Goal: Find contact information: Find contact information

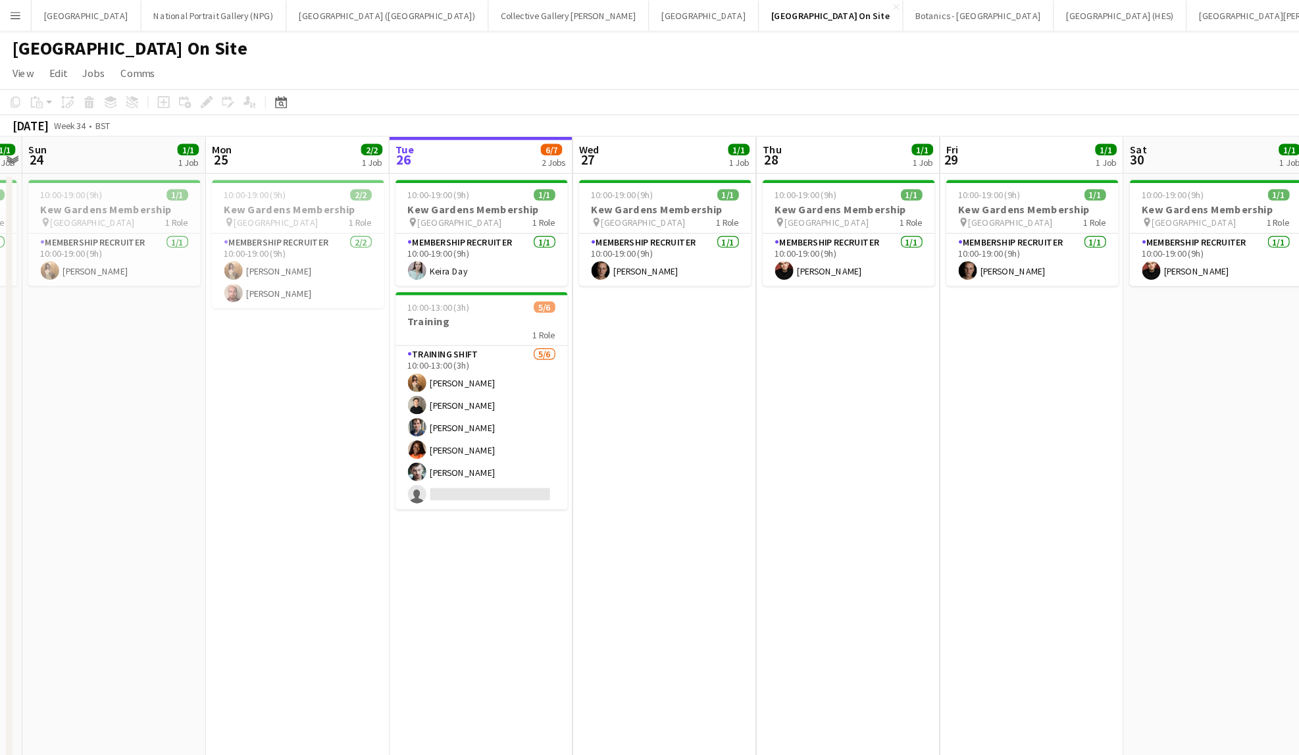
scroll to position [0, 453]
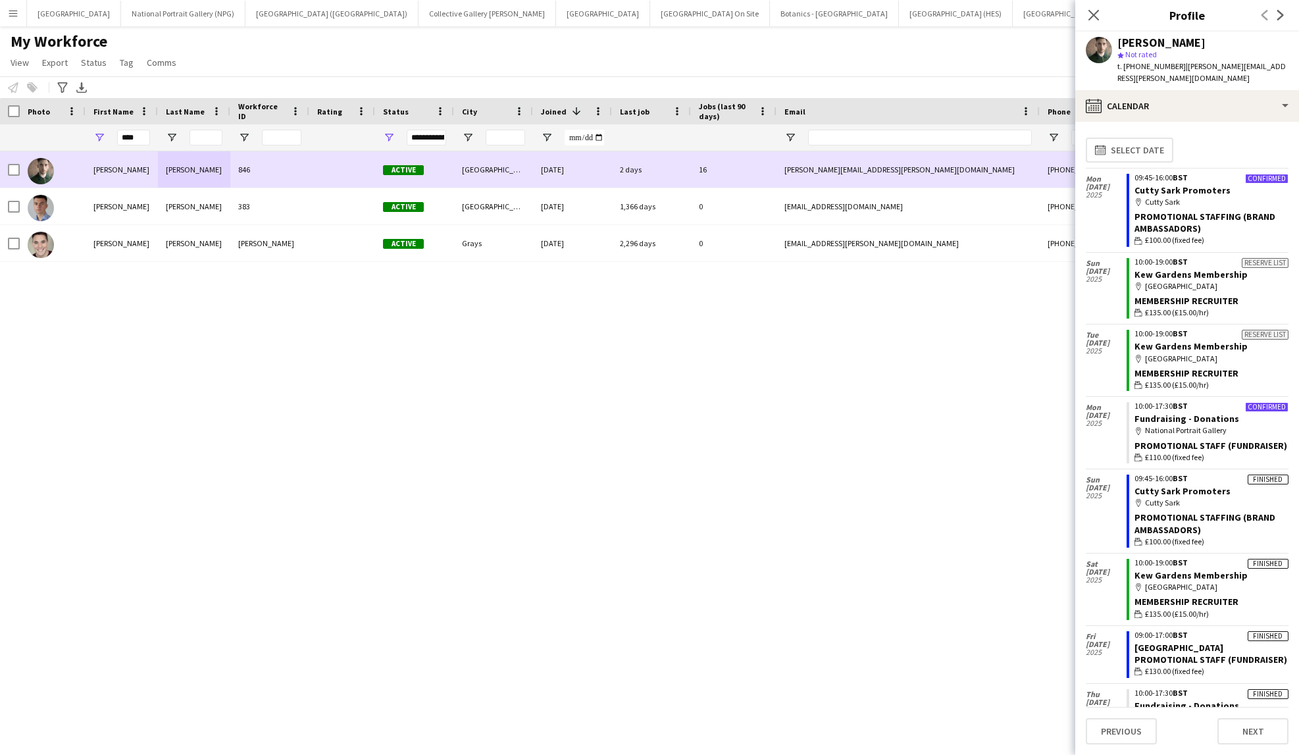
scroll to position [32, 0]
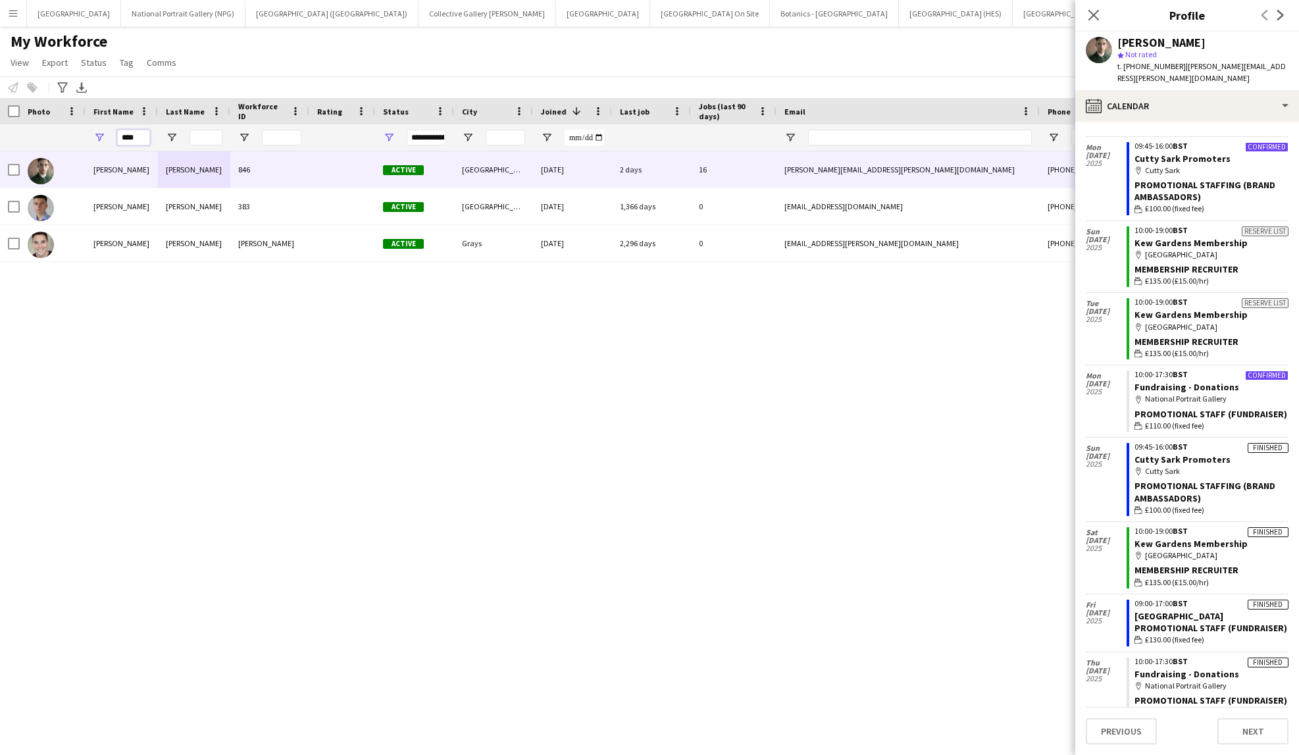
click at [126, 138] on input "****" at bounding box center [133, 138] width 33 height 16
type input "*****"
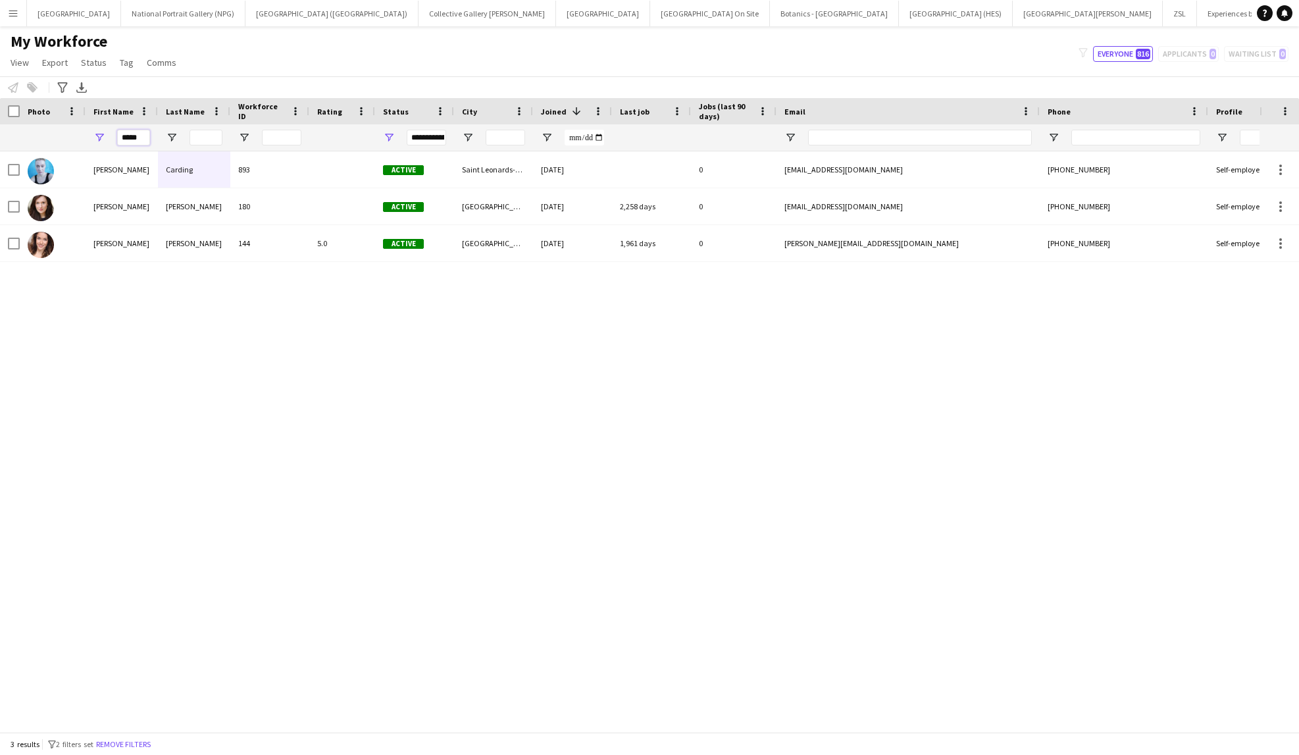
click at [126, 138] on input "*****" at bounding box center [133, 138] width 33 height 16
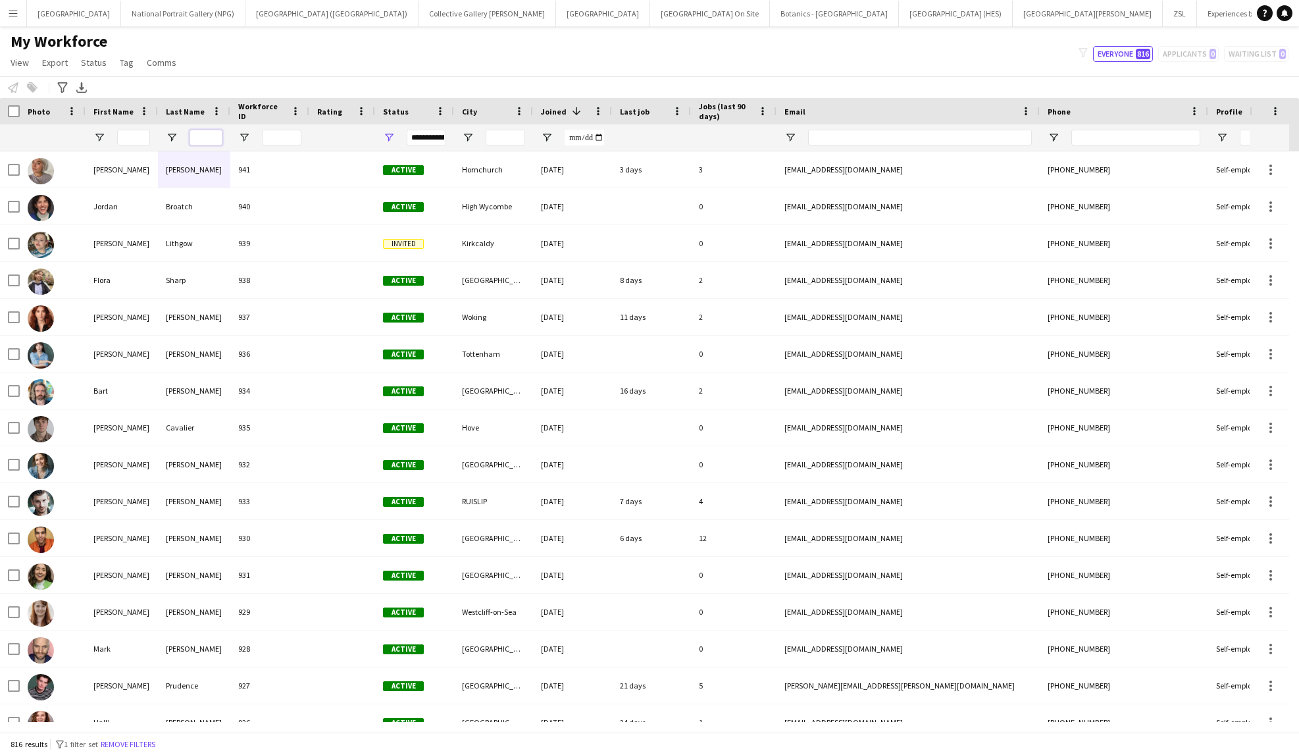
click at [209, 138] on input "Last Name Filter Input" at bounding box center [206, 138] width 33 height 16
type input "*******"
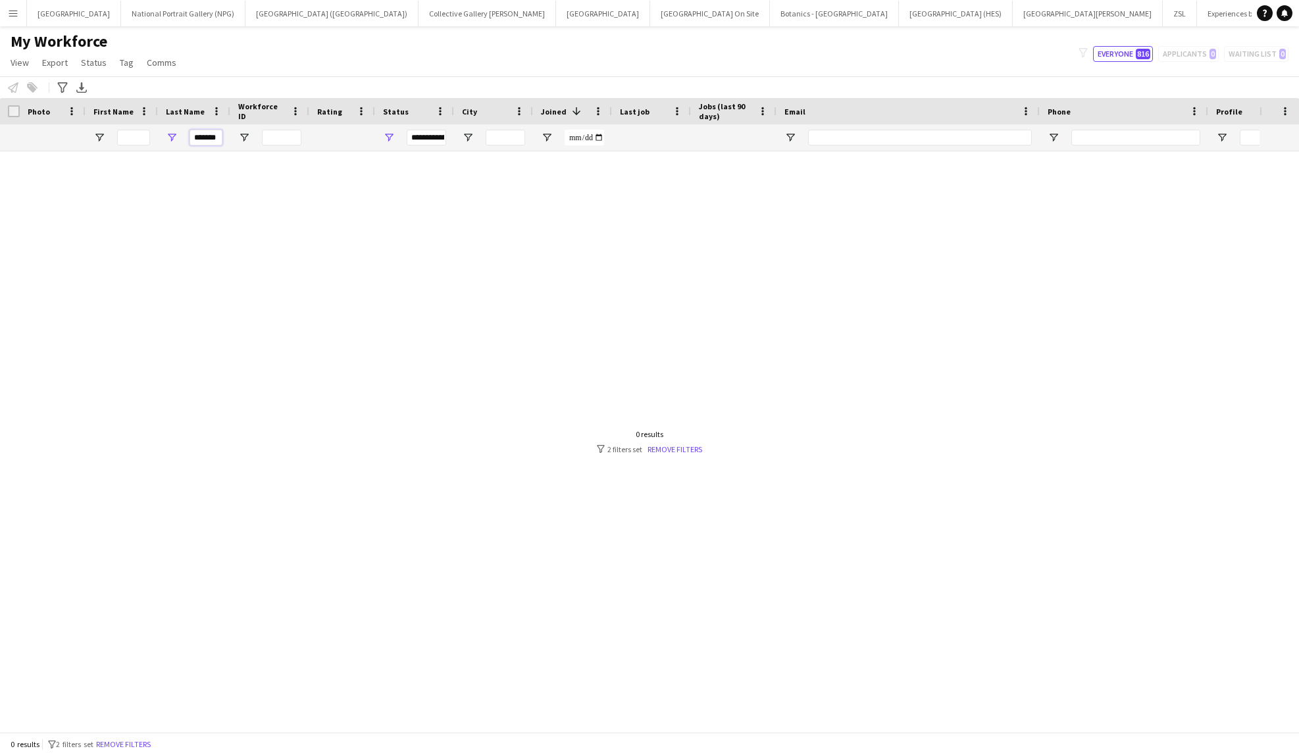
click at [212, 138] on input "*******" at bounding box center [206, 138] width 33 height 16
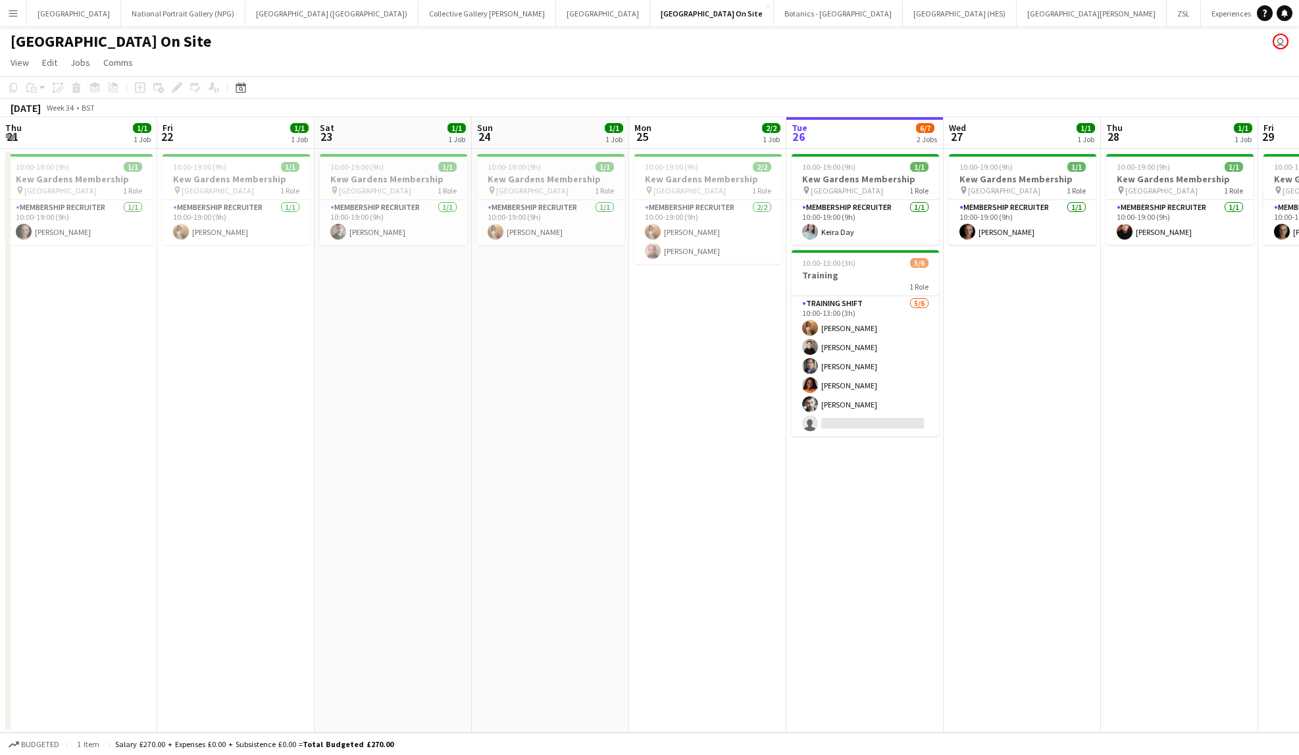
scroll to position [0, 453]
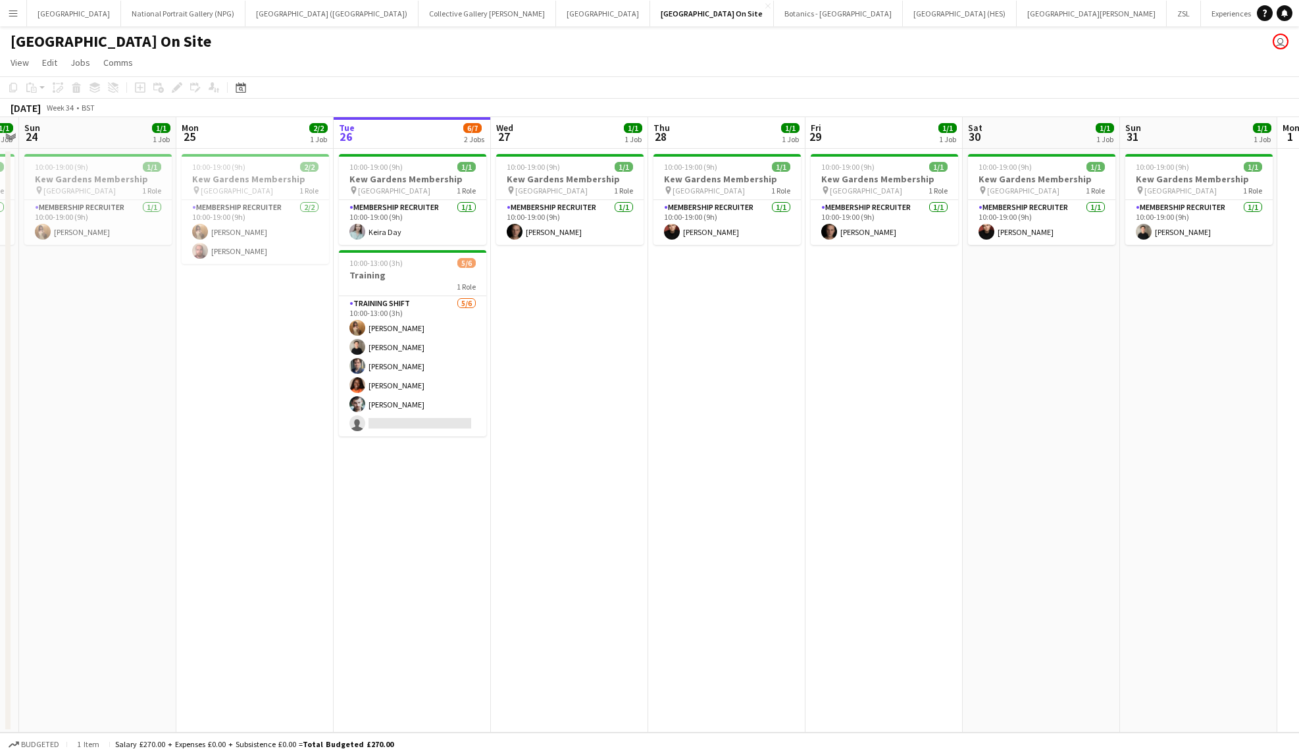
click at [13, 16] on app-icon "Menu" at bounding box center [13, 13] width 11 height 11
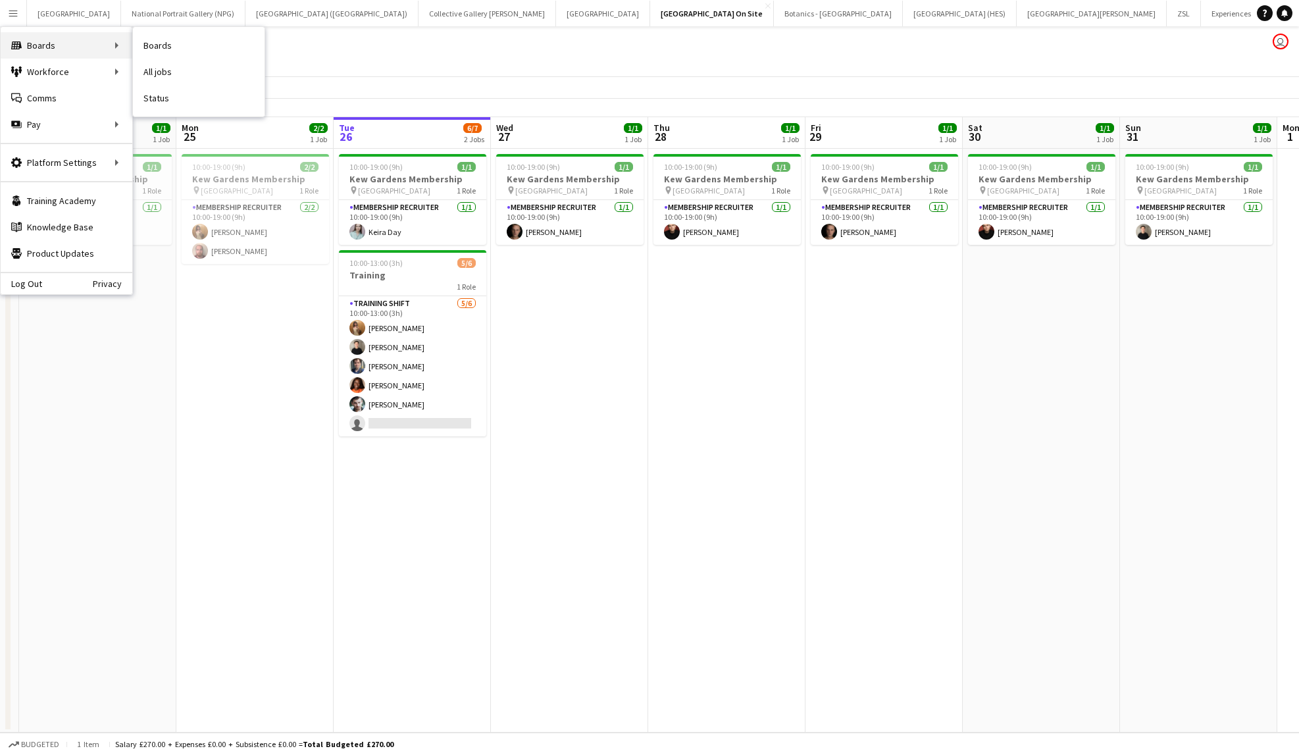
click at [58, 41] on div "Boards Boards" at bounding box center [67, 45] width 132 height 26
click at [98, 46] on div "Boards Boards" at bounding box center [67, 45] width 132 height 26
click at [155, 47] on link "Boards" at bounding box center [199, 45] width 132 height 26
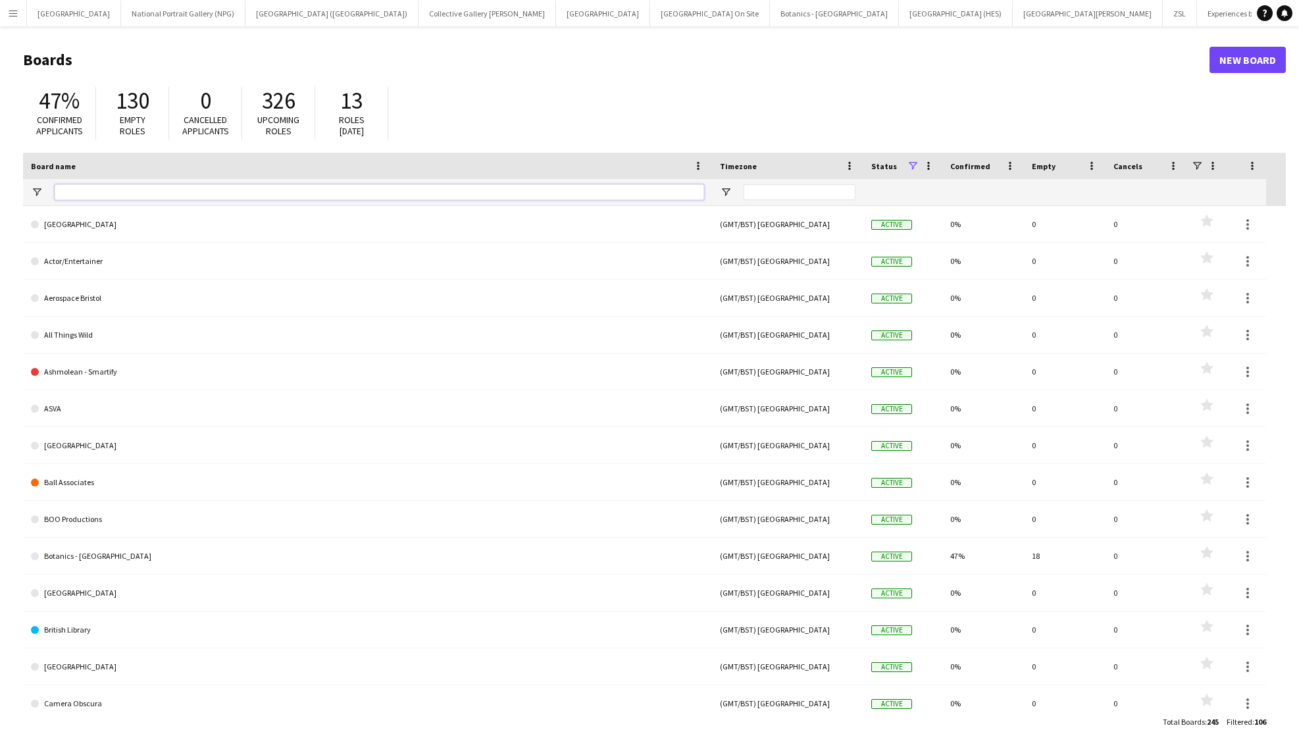
click at [99, 197] on input "Board name Filter Input" at bounding box center [379, 192] width 649 height 16
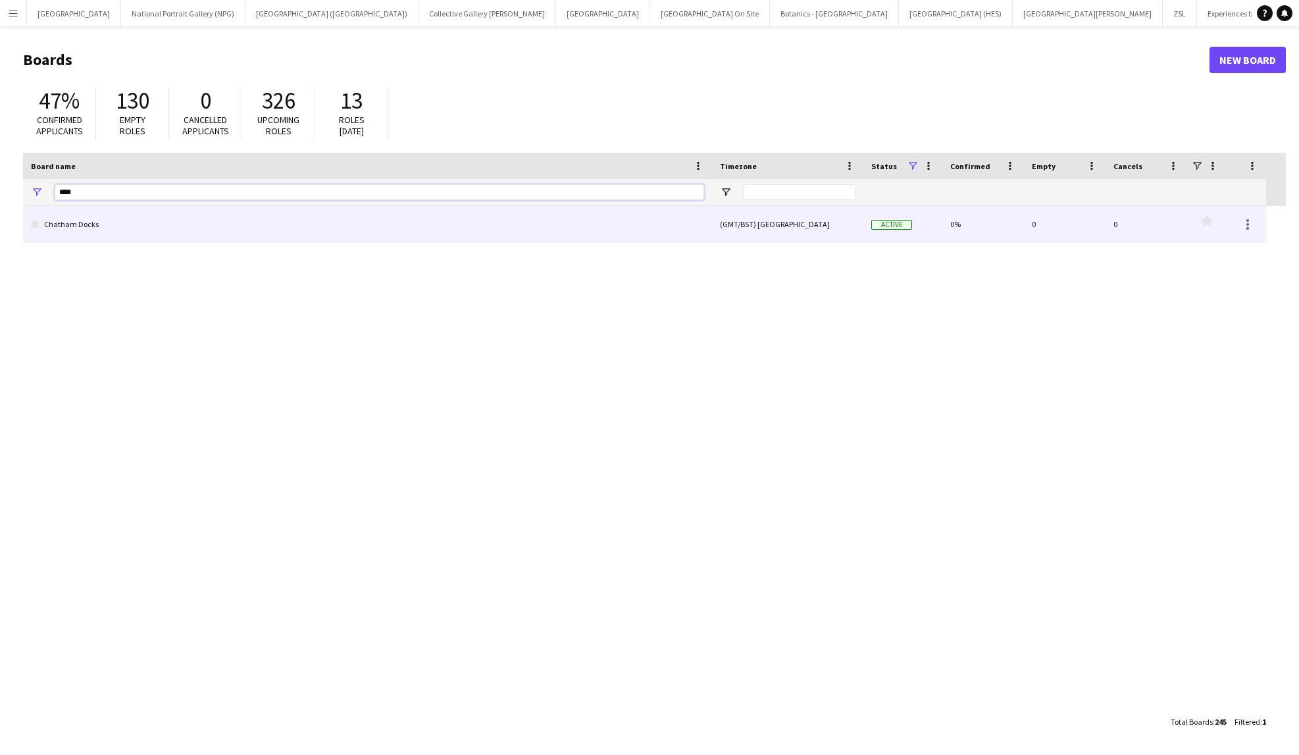
type input "****"
click at [118, 222] on link "Chatham Docks" at bounding box center [367, 224] width 673 height 37
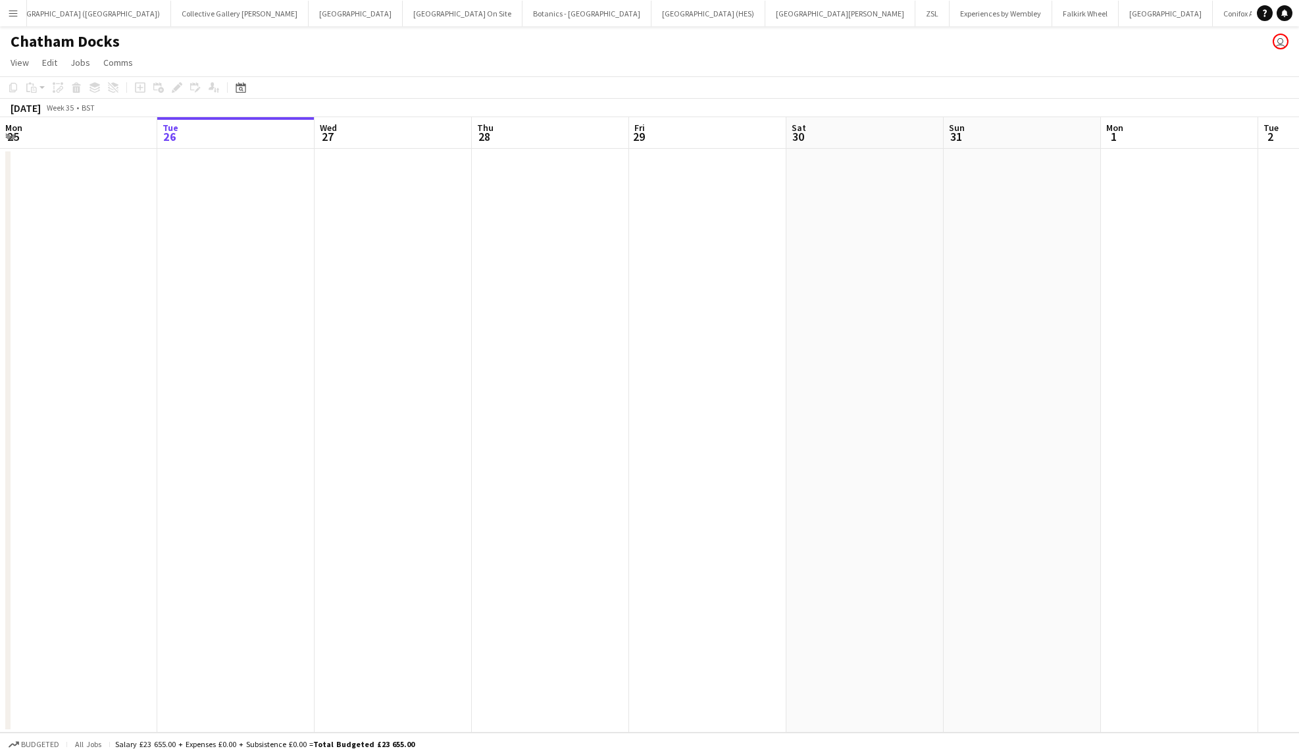
scroll to position [0, 256]
click at [247, 84] on div "Date picker" at bounding box center [241, 88] width 16 height 16
click at [347, 131] on span "Next month" at bounding box center [347, 133] width 26 height 26
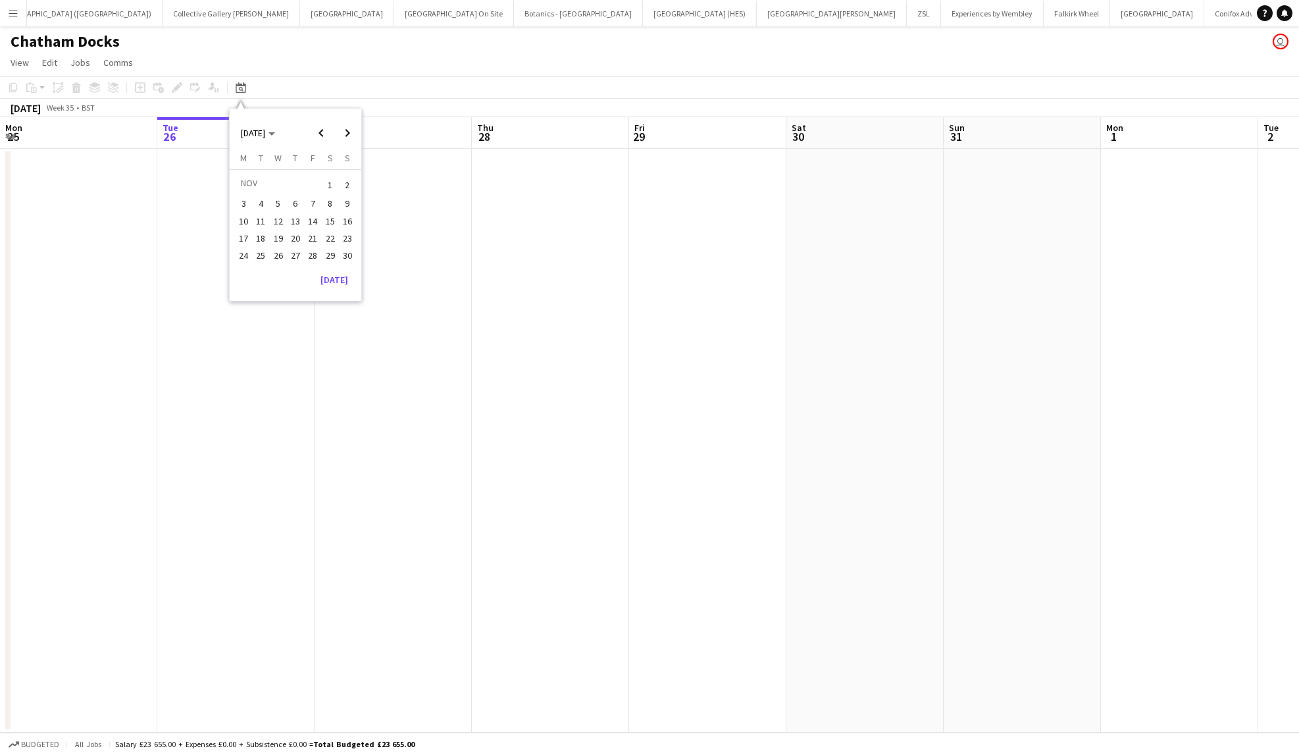
click at [332, 263] on button "29" at bounding box center [329, 255] width 17 height 17
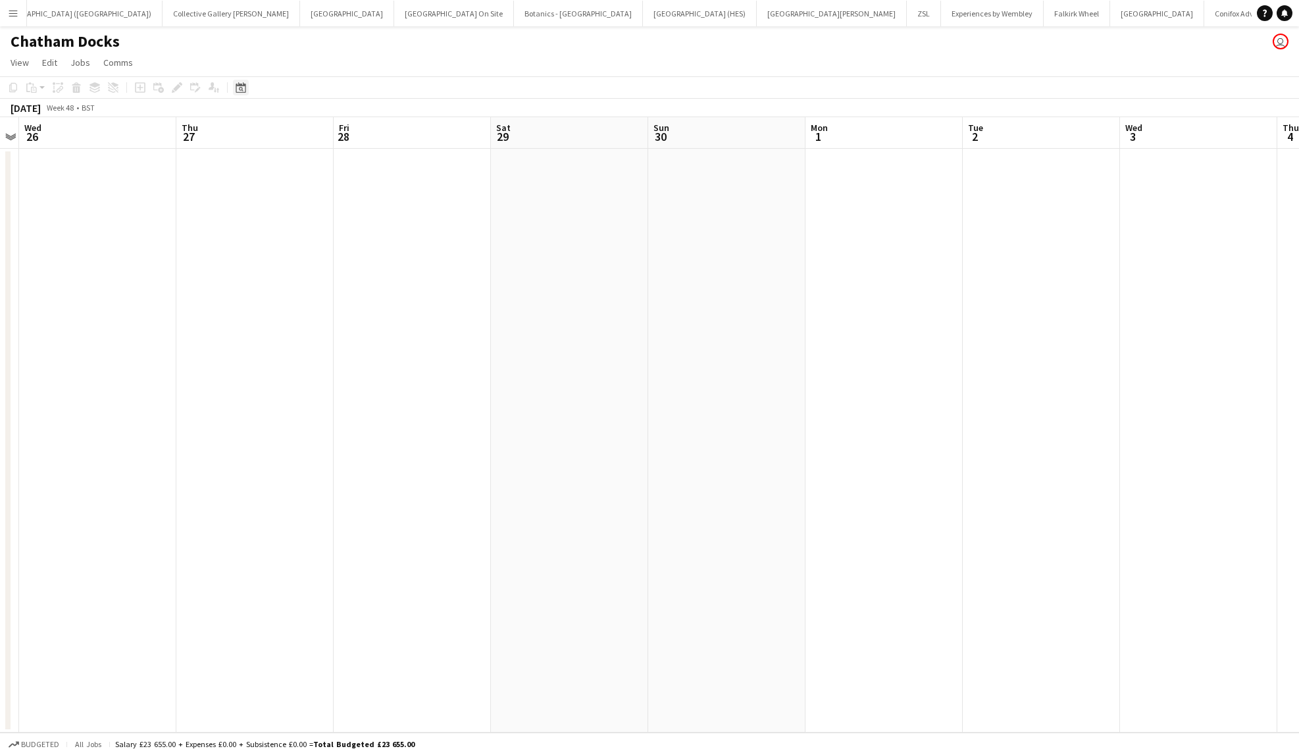
click at [242, 82] on icon "Date picker" at bounding box center [241, 87] width 11 height 11
click at [312, 128] on span "Previous month" at bounding box center [321, 133] width 26 height 26
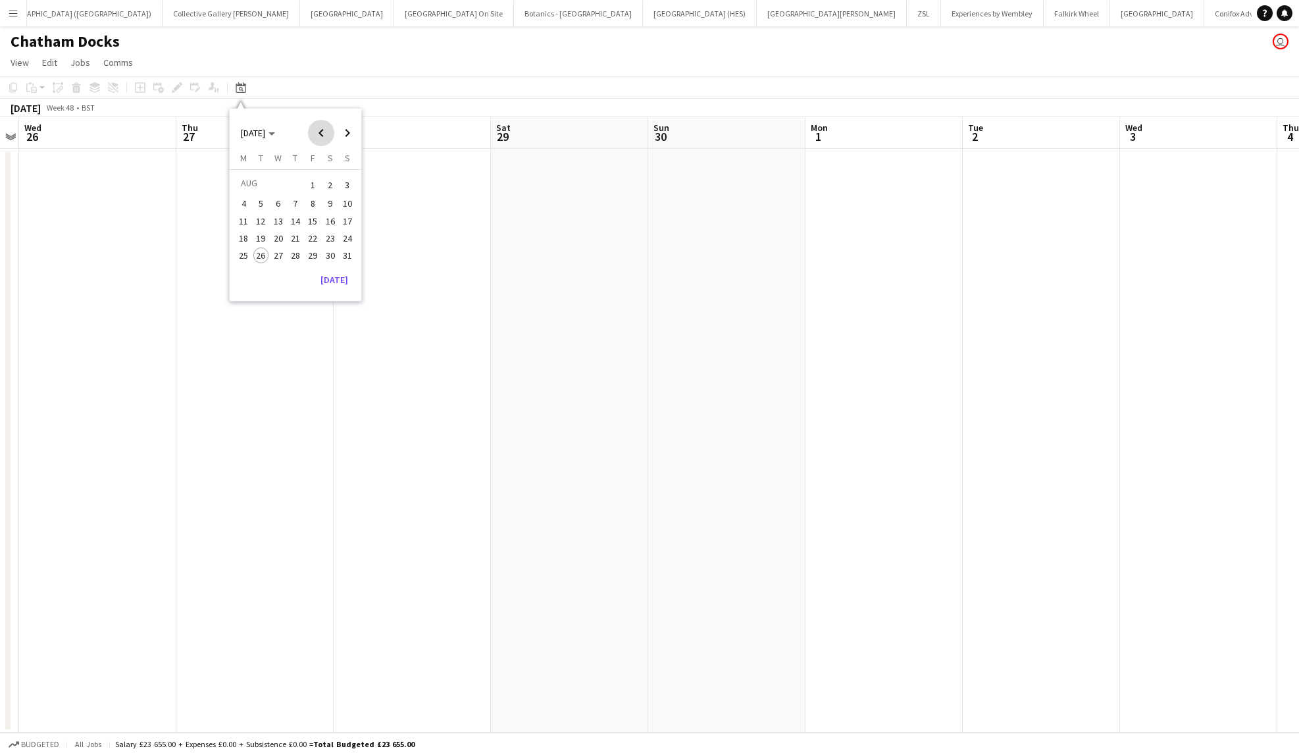
click at [312, 128] on span "Previous month" at bounding box center [321, 133] width 26 height 26
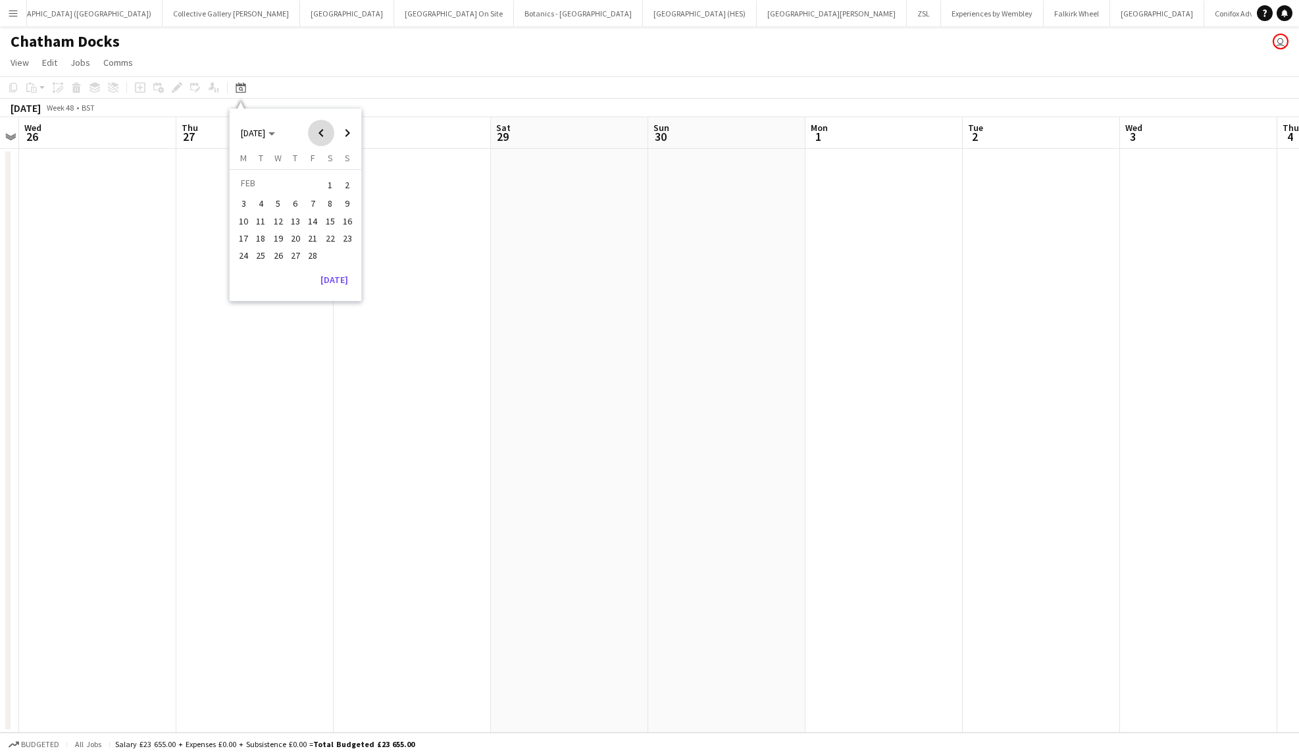
click at [312, 128] on span "Previous month" at bounding box center [321, 133] width 26 height 26
click at [296, 236] on span "19" at bounding box center [296, 238] width 16 height 16
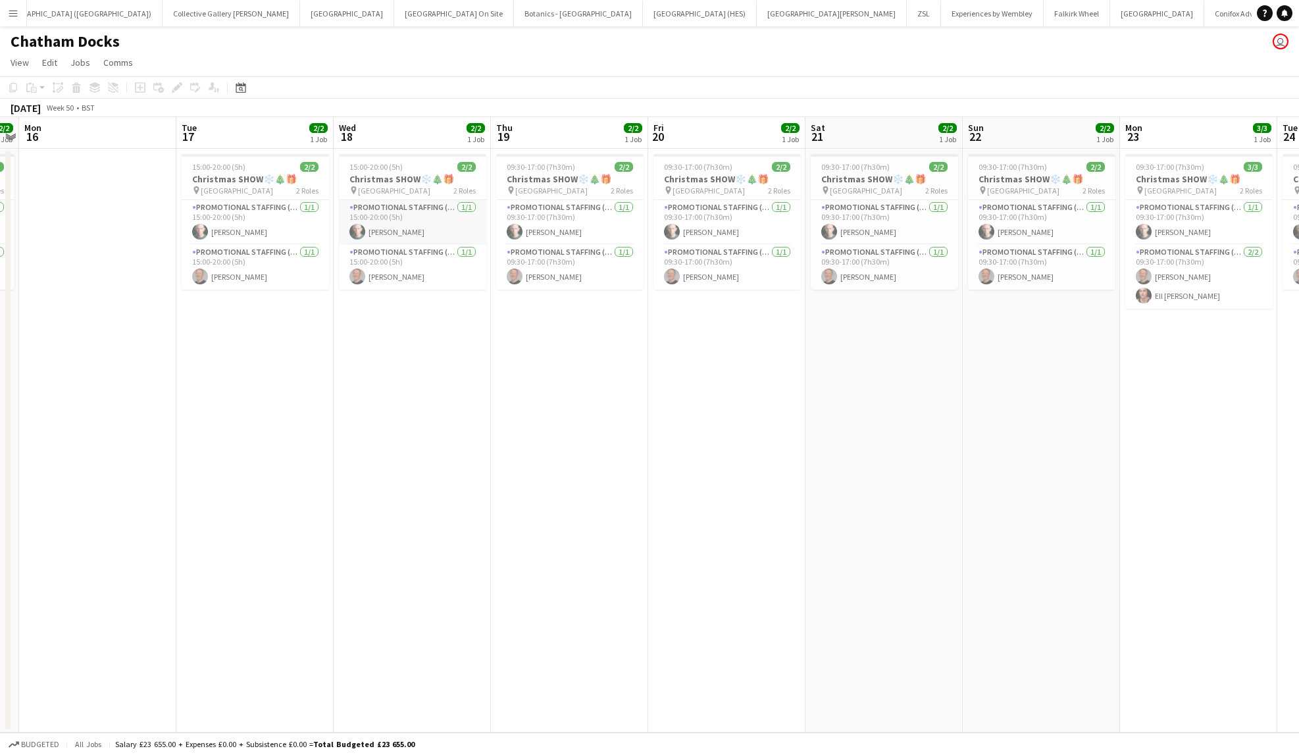
click at [399, 218] on app-card-role "Promotional Staffing (Character Staff) 1/1 15:00-20:00 (5h) Richard Blackman" at bounding box center [412, 222] width 147 height 45
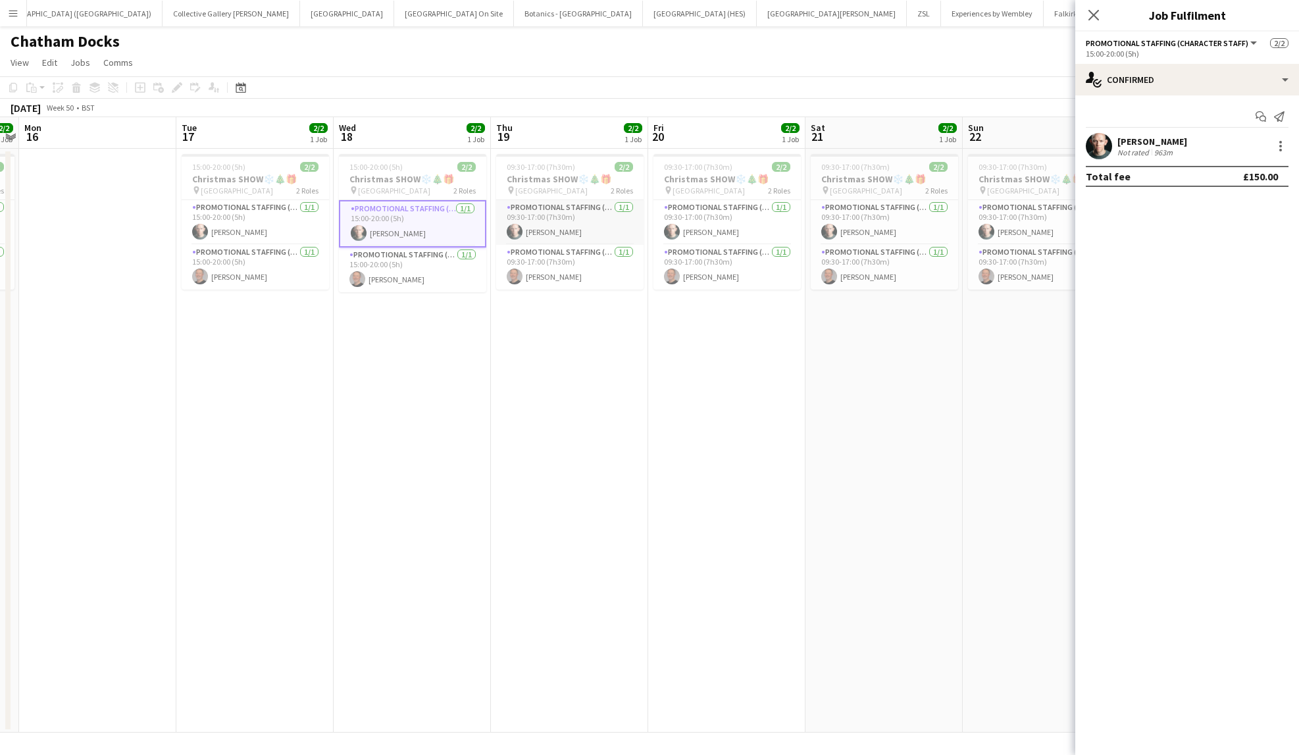
click at [564, 222] on app-card-role "Promotional Staffing (Character Staff) 1/1 09:30-17:00 (7h30m) Richard Blackman" at bounding box center [569, 222] width 147 height 45
click at [581, 273] on app-card-role "Promotional Staffing (Character Staff) 1/1 09:30-17:00 (7h30m) David Webster" at bounding box center [569, 269] width 147 height 45
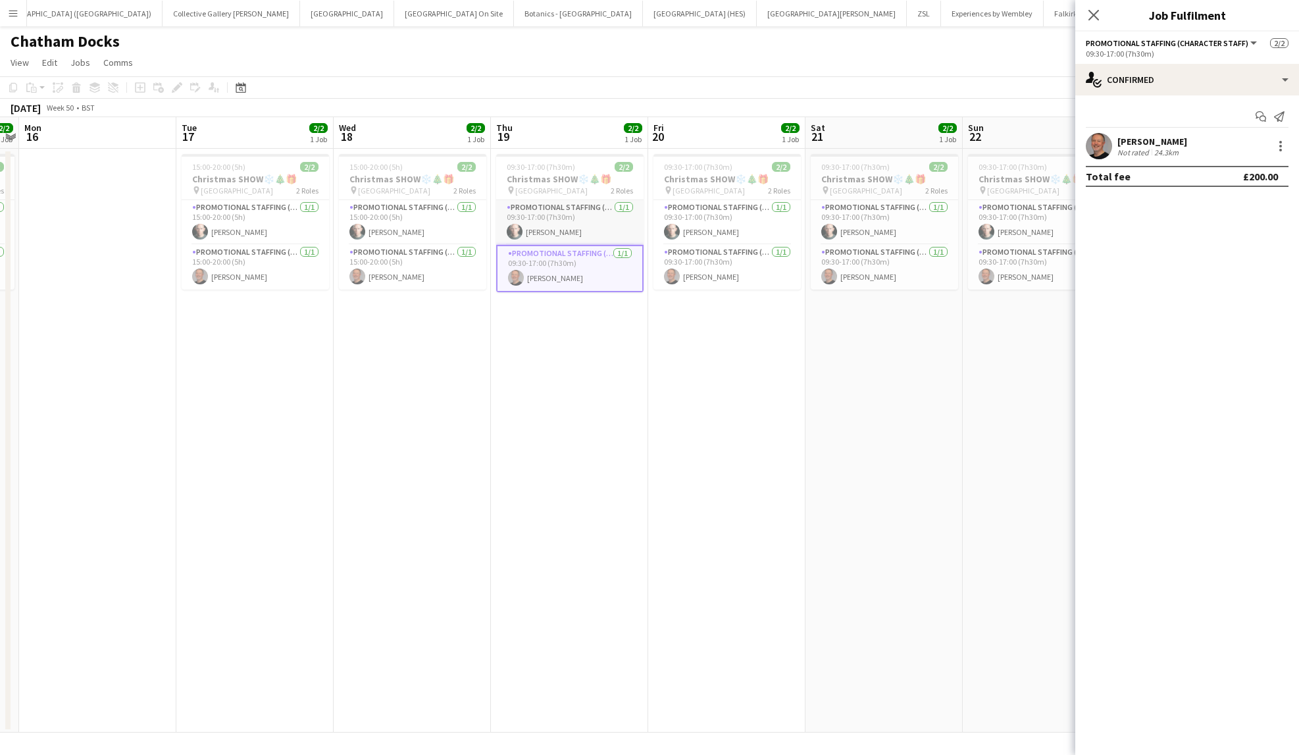
click at [576, 230] on app-card-role "Promotional Staffing (Character Staff) 1/1 09:30-17:00 (7h30m) Richard Blackman" at bounding box center [569, 222] width 147 height 45
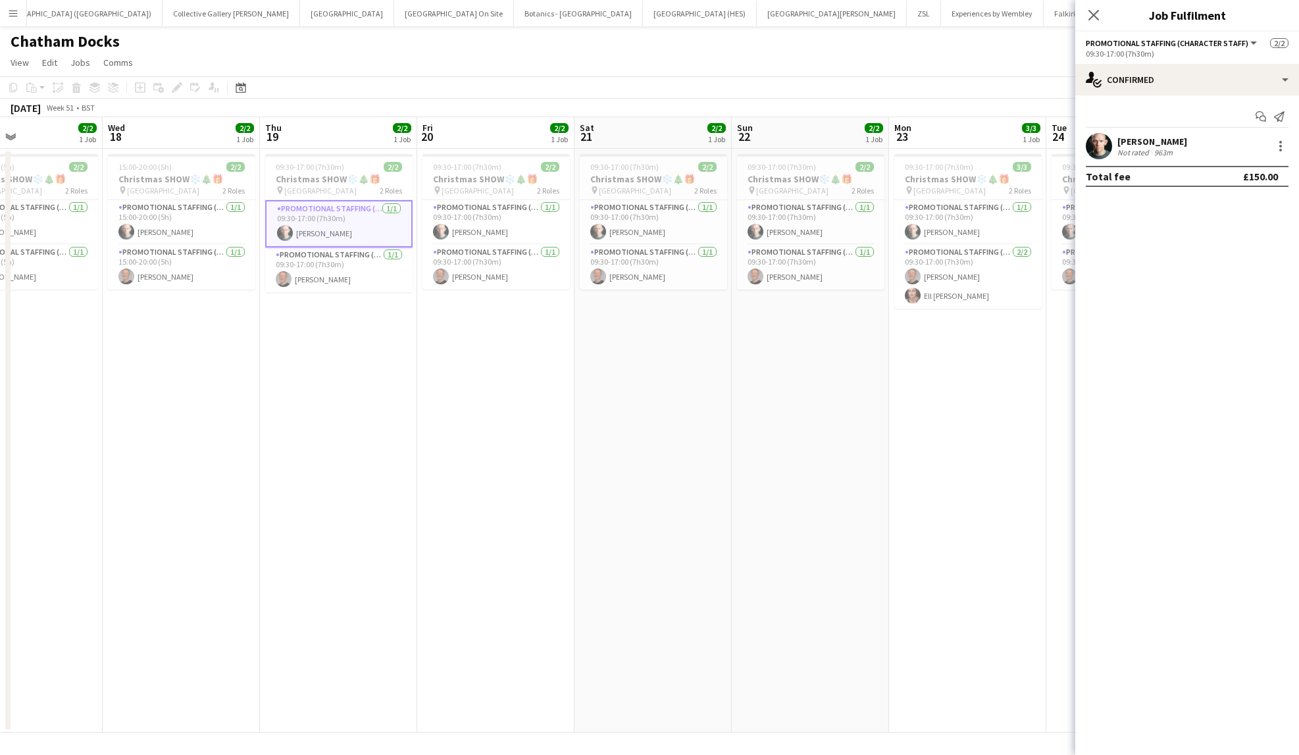
scroll to position [0, 619]
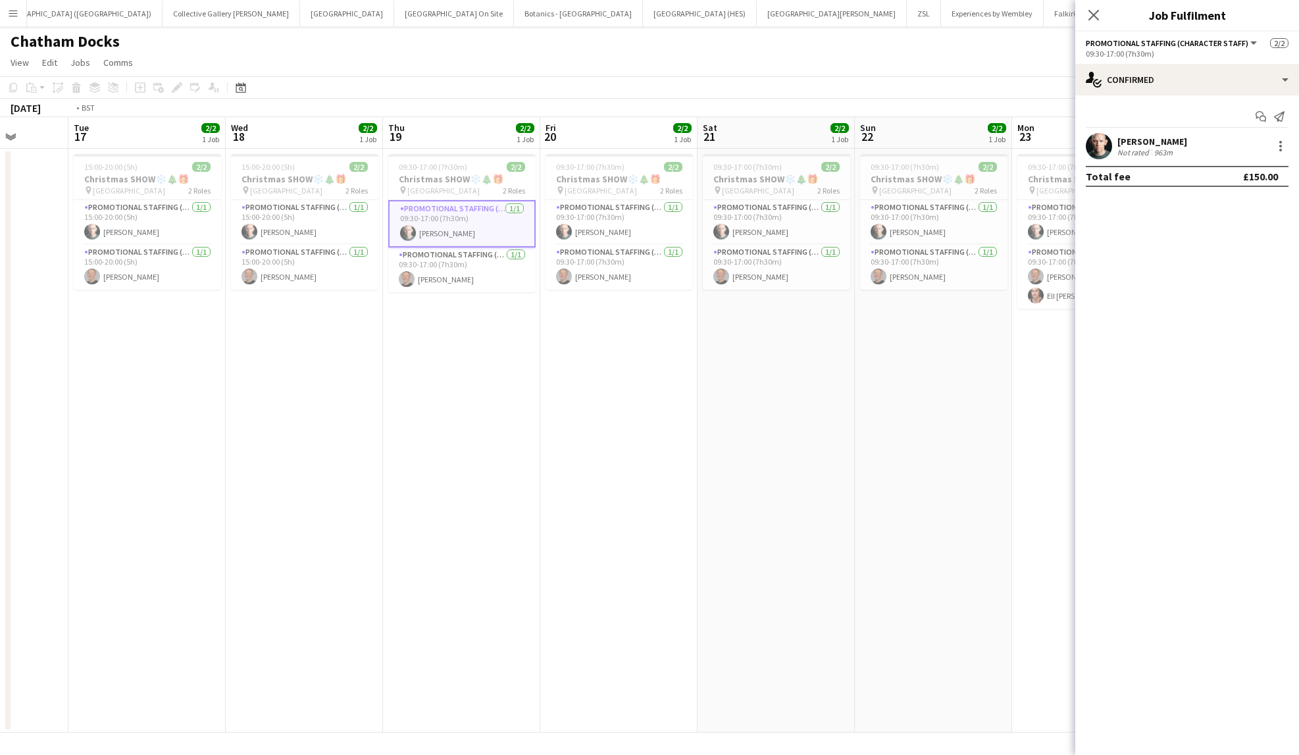
drag, startPoint x: 683, startPoint y: 391, endPoint x: 890, endPoint y: 397, distance: 206.7
click at [890, 397] on app-calendar-viewport "Sat 14 2/2 1 Job Sun 15 2/2 1 Job Mon 16 Tue 17 2/2 1 Job Wed 18 2/2 1 Job Thu …" at bounding box center [649, 424] width 1299 height 615
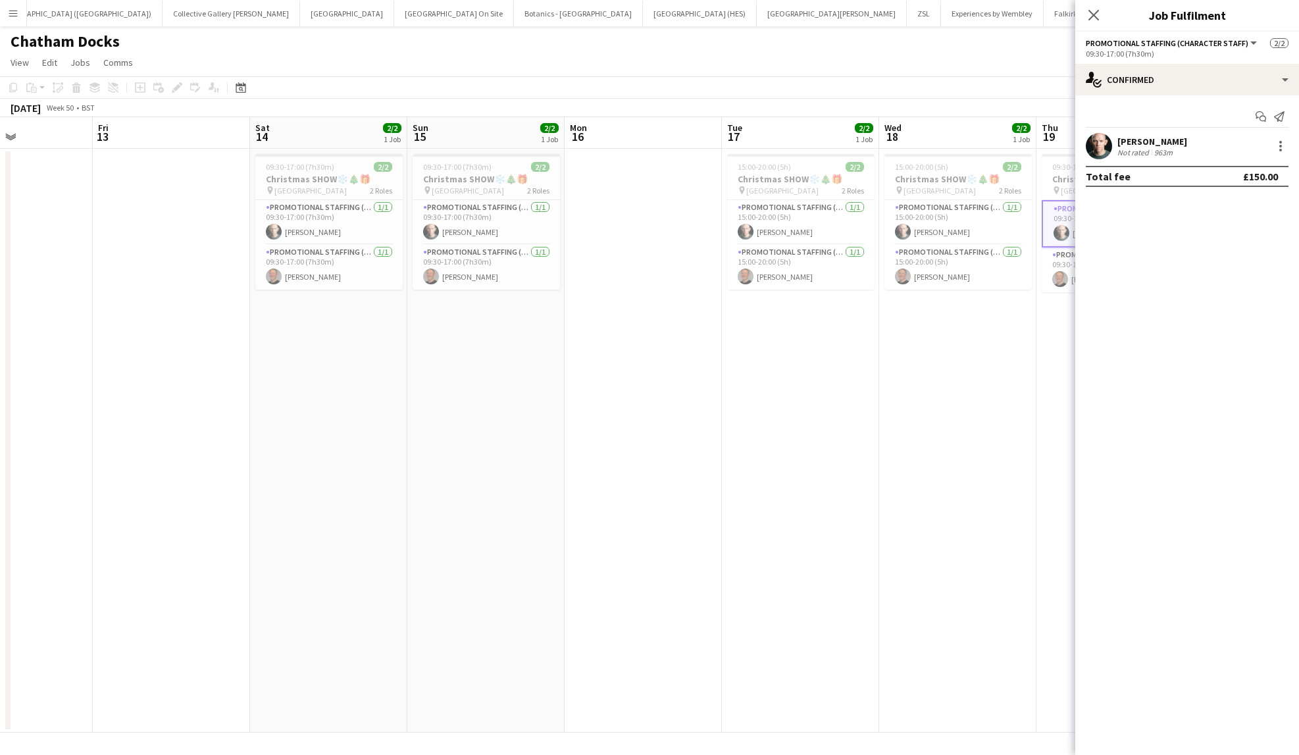
scroll to position [0, 553]
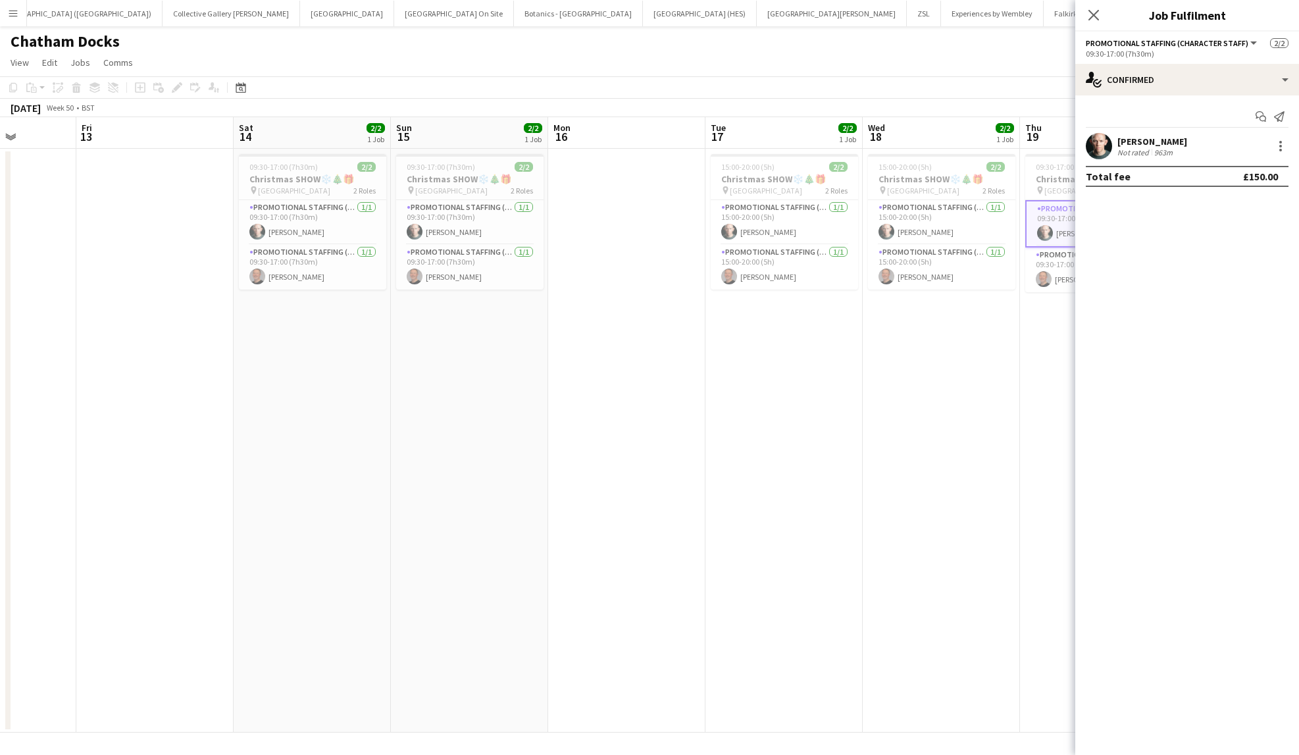
drag, startPoint x: 282, startPoint y: 418, endPoint x: 604, endPoint y: 434, distance: 322.8
click at [604, 434] on app-calendar-viewport "Mon 9 Tue 10 Wed 11 Thu 12 Fri 13 Sat 14 2/2 1 Job Sun 15 2/2 1 Job Mon 16 Tue …" at bounding box center [649, 424] width 1299 height 615
click at [394, 22] on button "Kew Gardens On Site Close" at bounding box center [454, 14] width 120 height 26
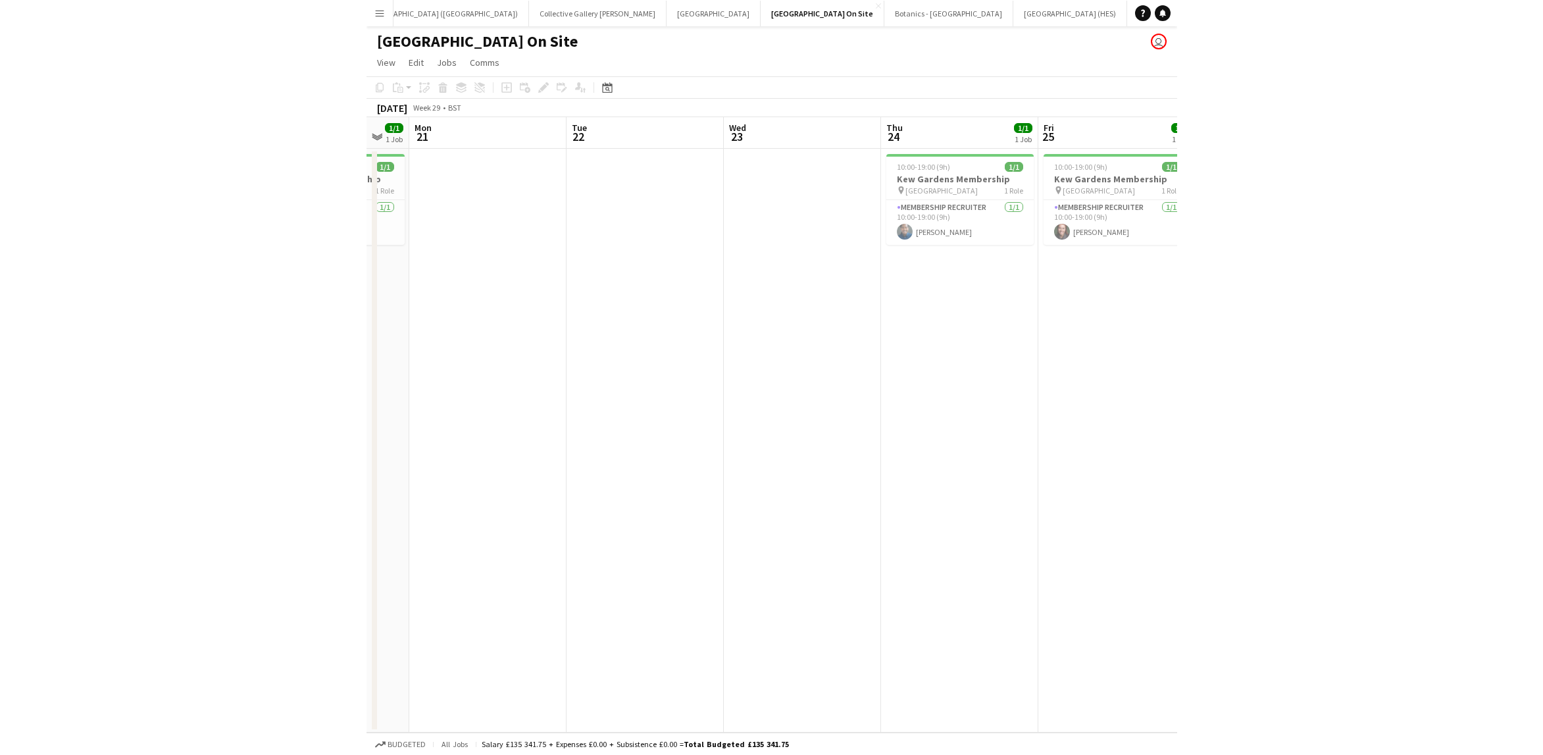
scroll to position [0, 590]
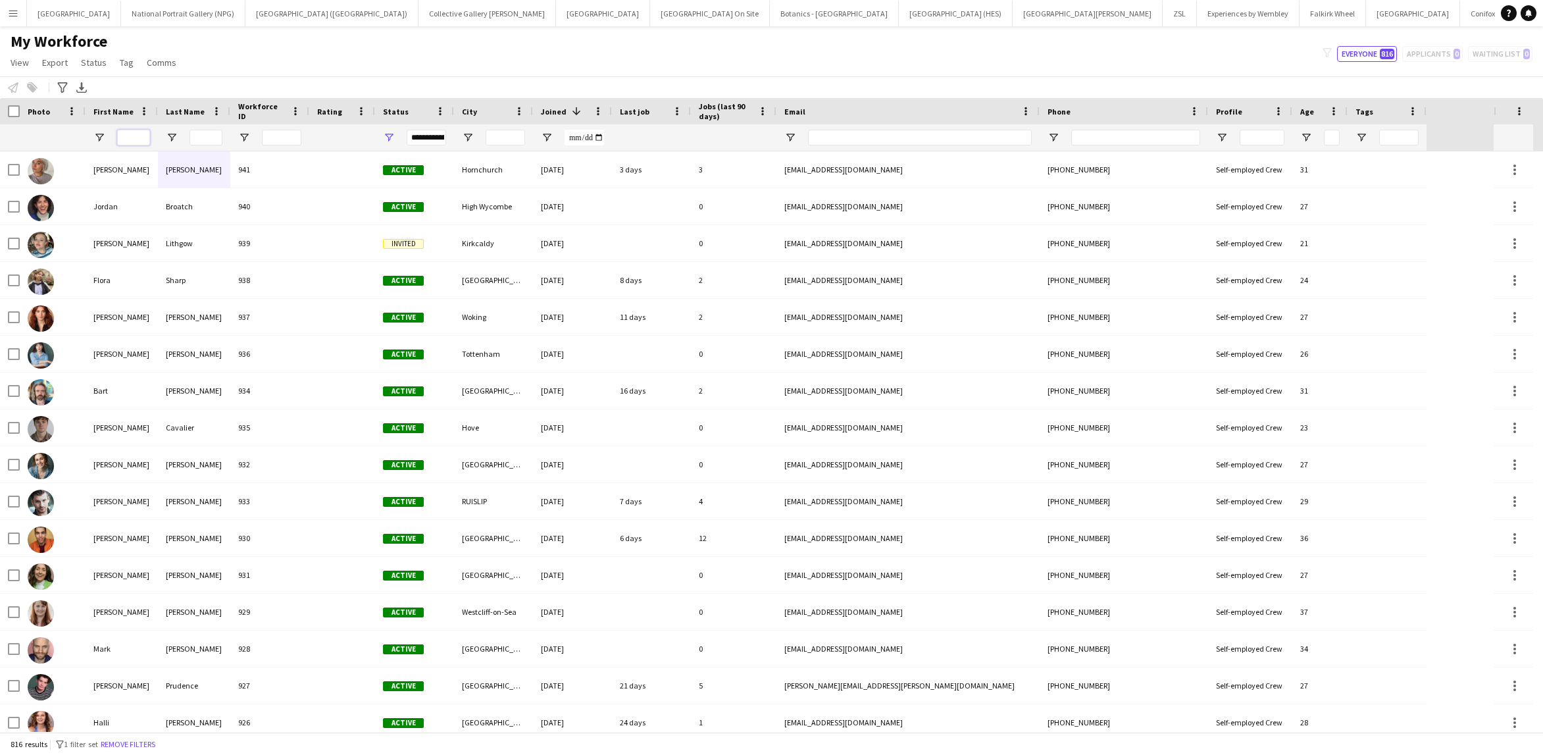
click at [141, 139] on input "First Name Filter Input" at bounding box center [133, 138] width 33 height 16
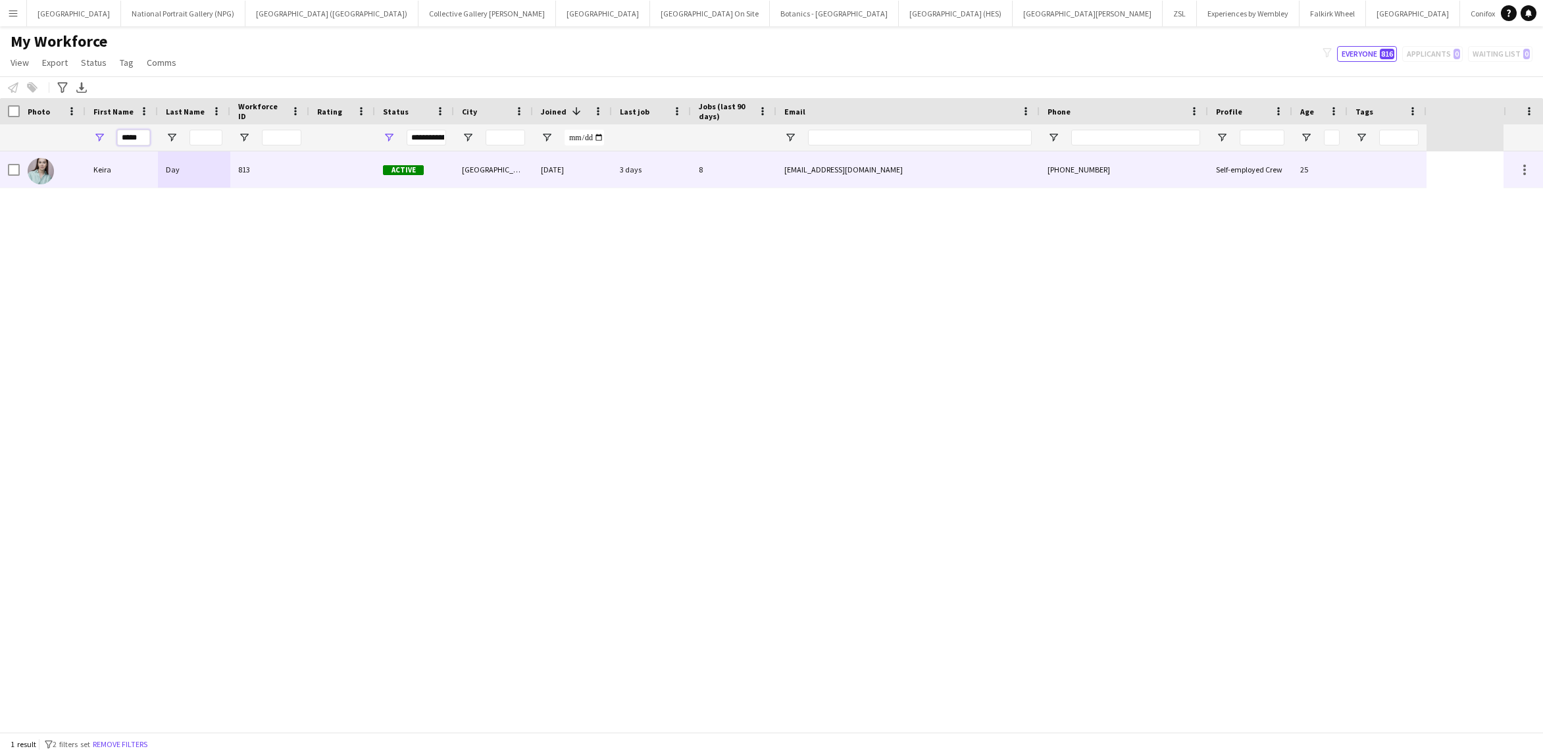
type input "*****"
click at [280, 184] on div "813" at bounding box center [269, 169] width 79 height 36
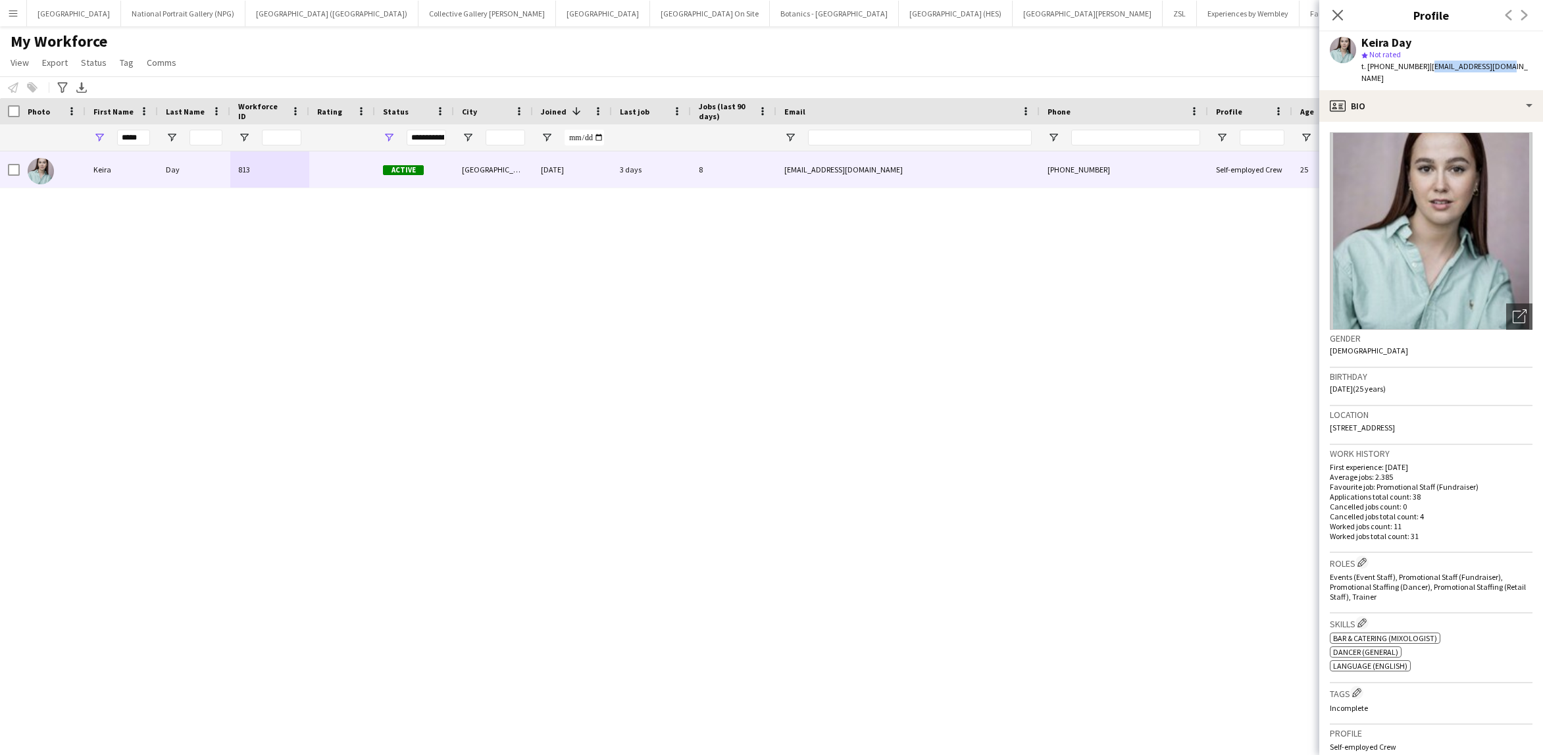
drag, startPoint x: 1495, startPoint y: 66, endPoint x: 1424, endPoint y: 69, distance: 71.1
click at [1424, 69] on span "| [EMAIL_ADDRESS][DOMAIN_NAME]" at bounding box center [1445, 72] width 166 height 22
copy span "[EMAIL_ADDRESS][DOMAIN_NAME]"
